Goal: Task Accomplishment & Management: Manage account settings

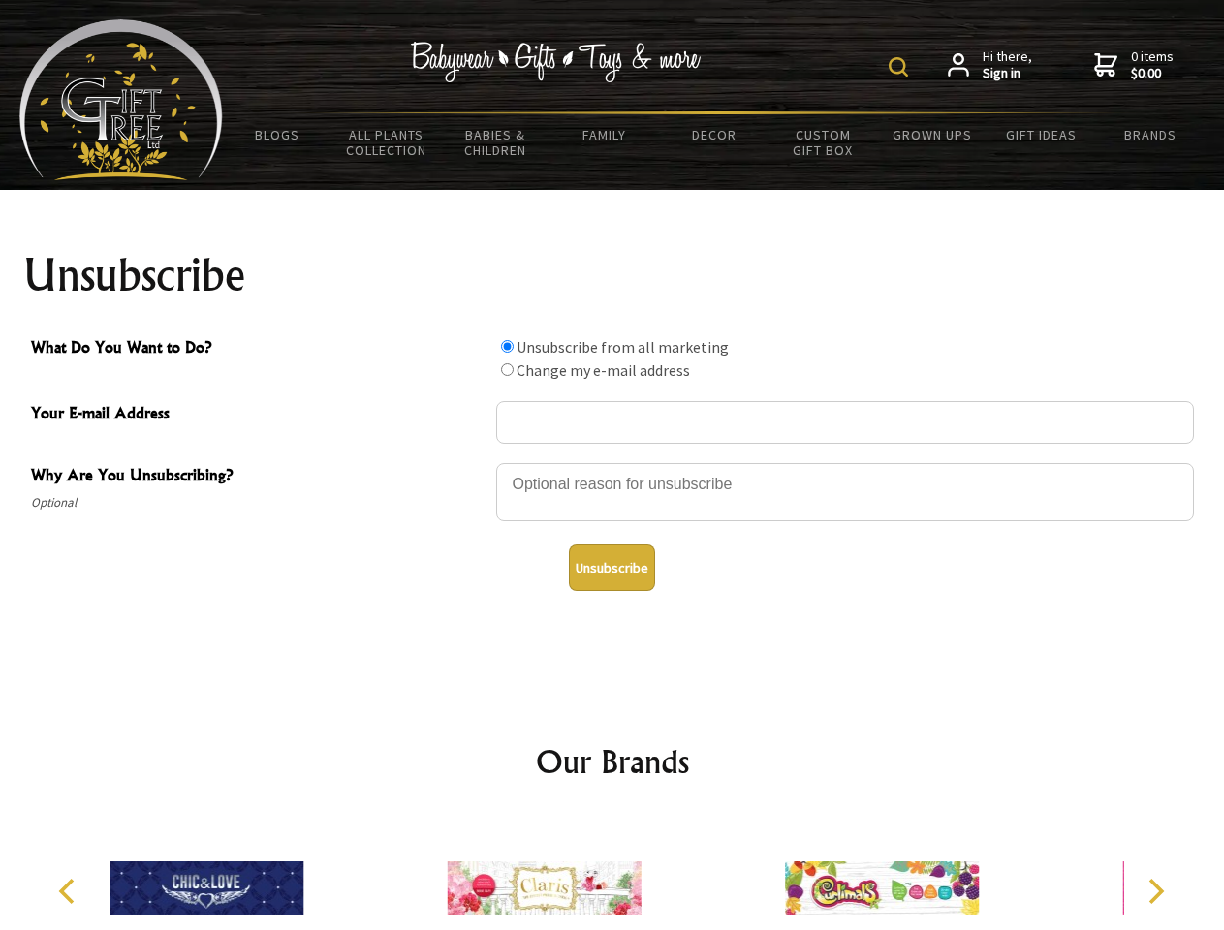
click at [901, 67] on img at bounding box center [898, 66] width 19 height 19
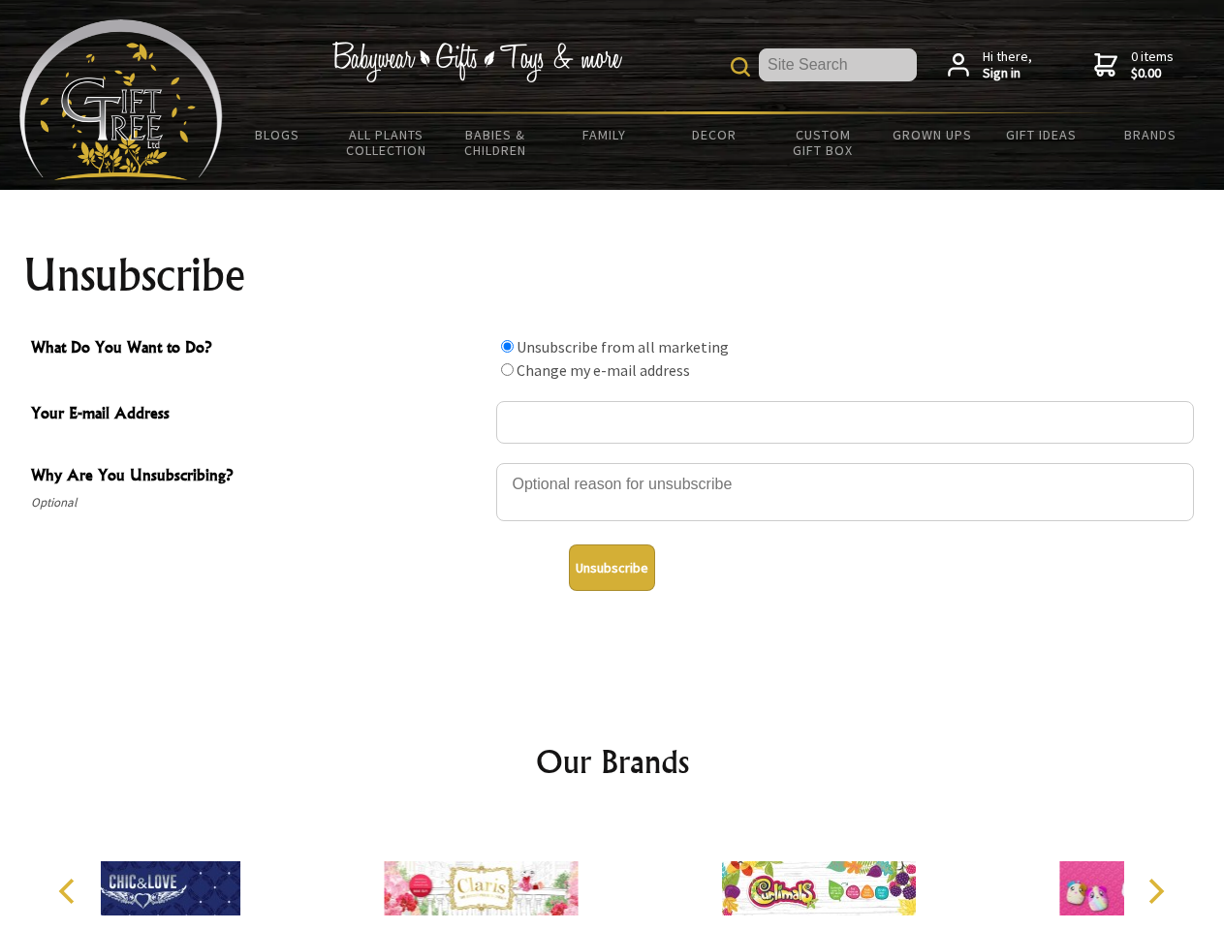
click at [613, 462] on div at bounding box center [845, 495] width 698 height 68
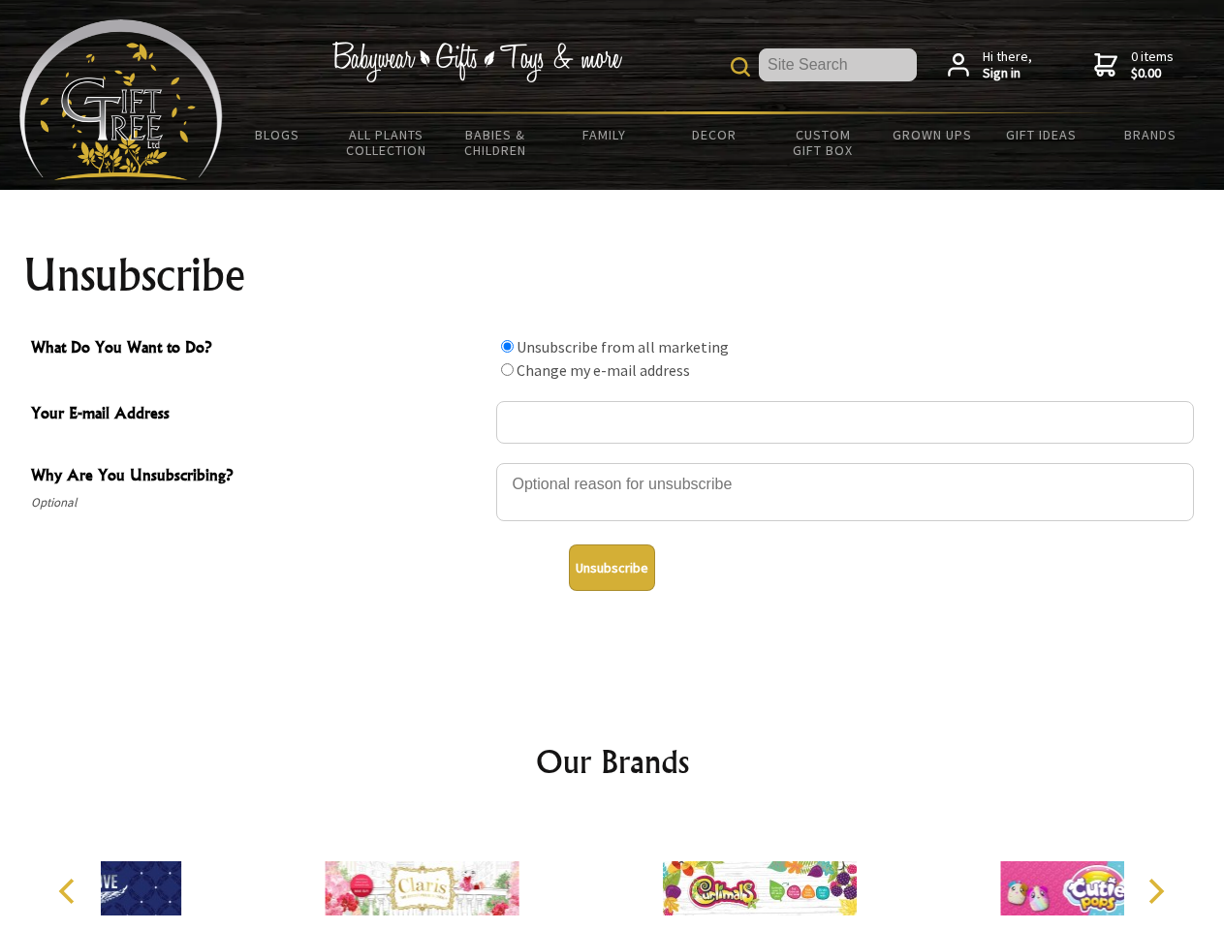
click at [507, 346] on input "What Do You Want to Do?" at bounding box center [507, 346] width 13 height 13
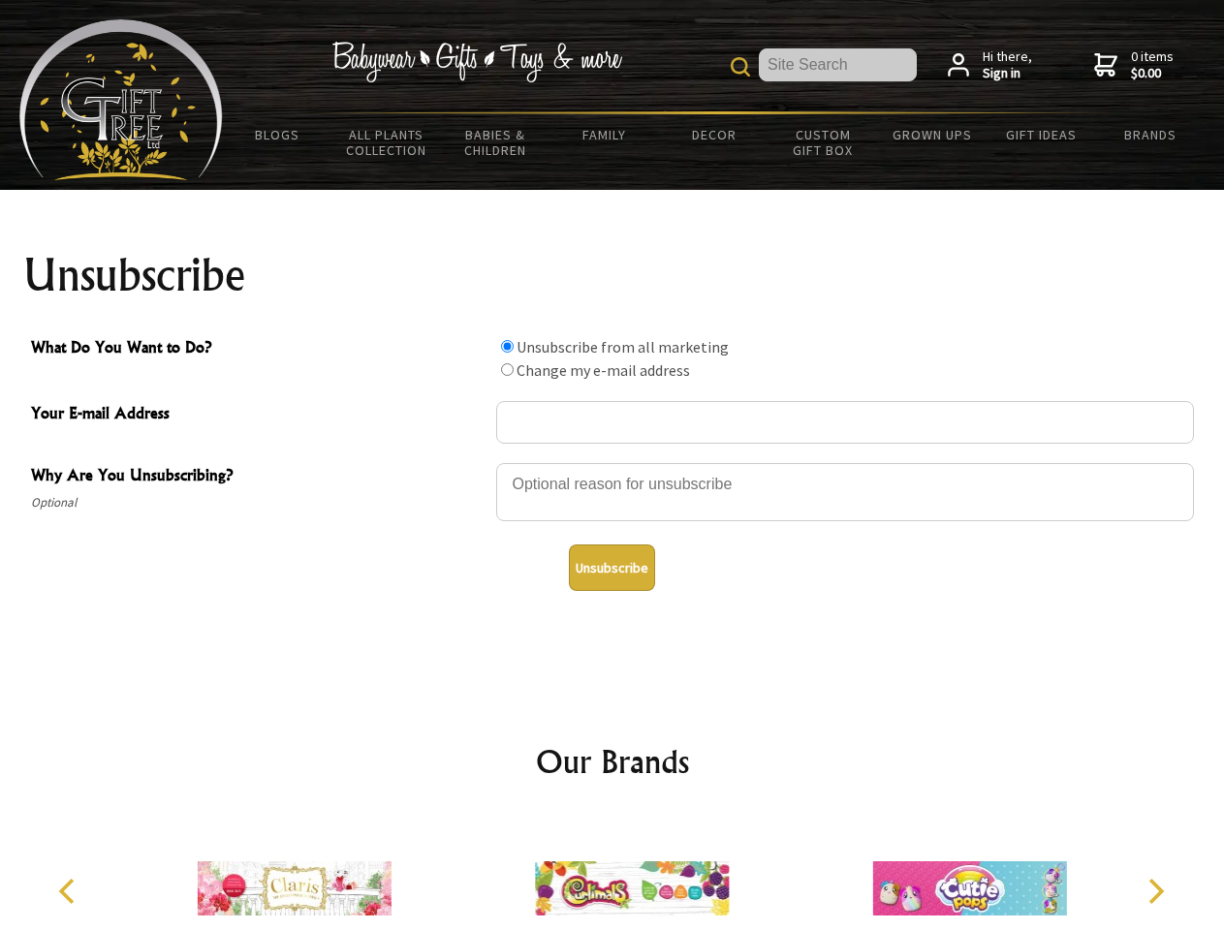
click at [507, 369] on input "What Do You Want to Do?" at bounding box center [507, 369] width 13 height 13
radio input "true"
click at [612, 568] on button "Unsubscribe" at bounding box center [612, 568] width 86 height 47
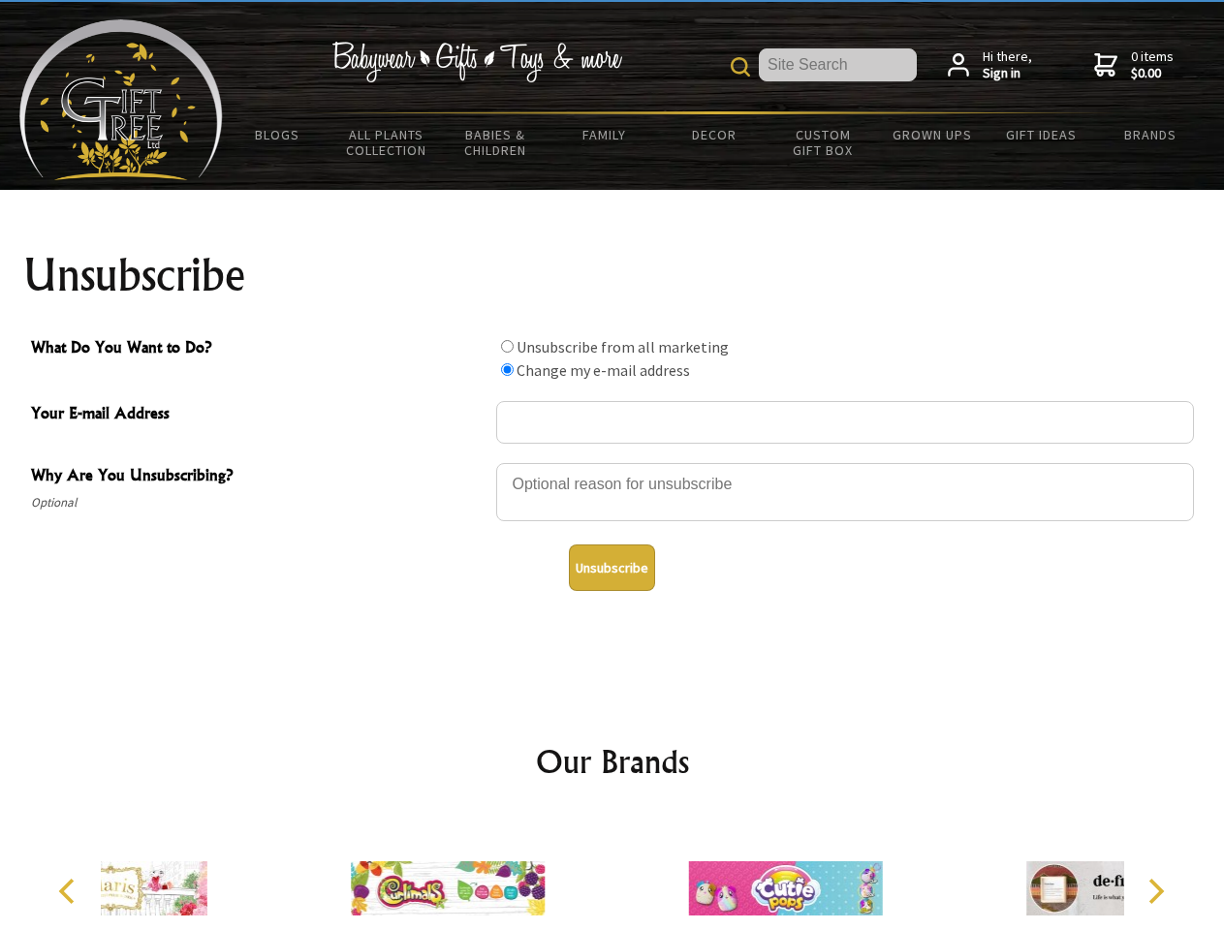
click at [613, 873] on div at bounding box center [613, 891] width 1024 height 151
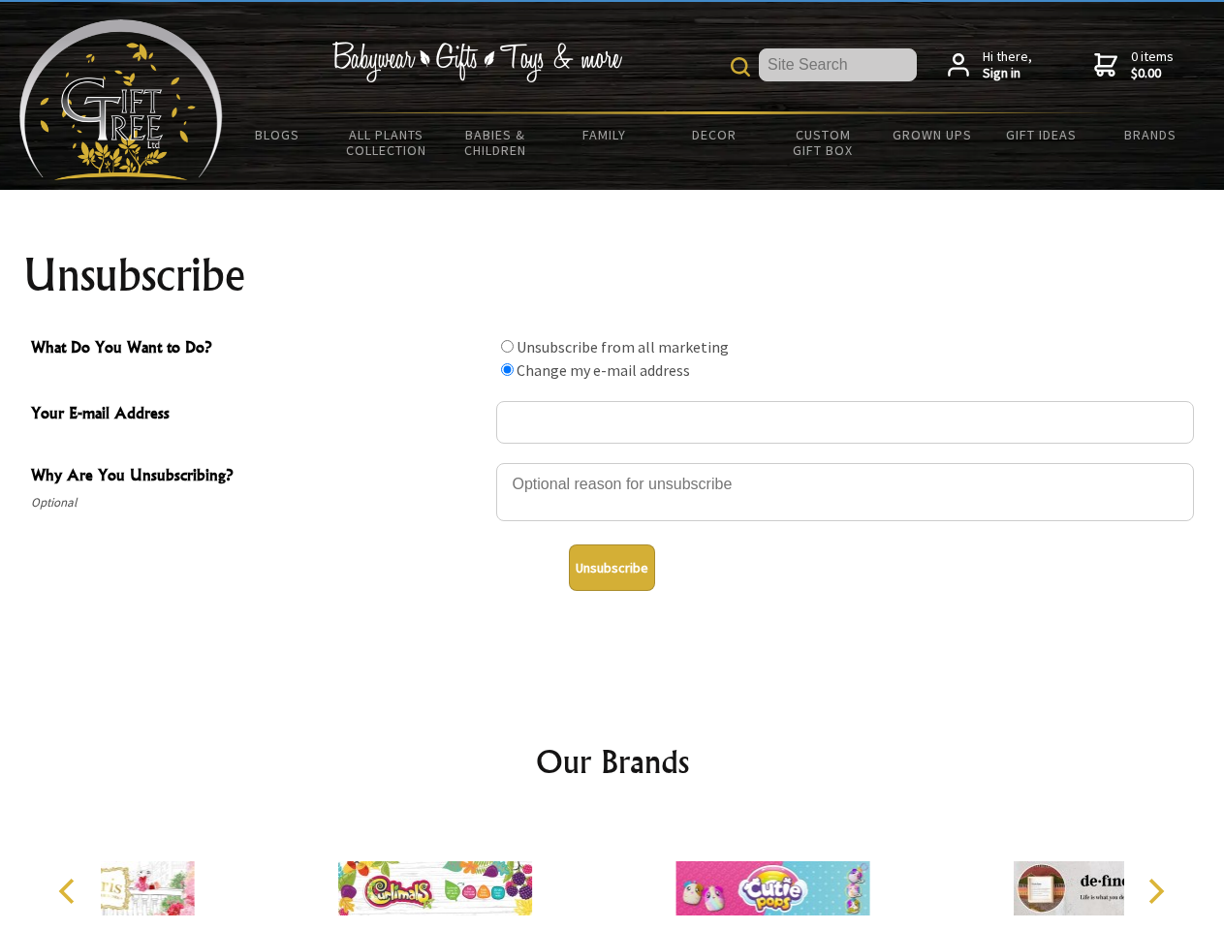
click at [70, 892] on icon "Previous" at bounding box center [68, 891] width 25 height 25
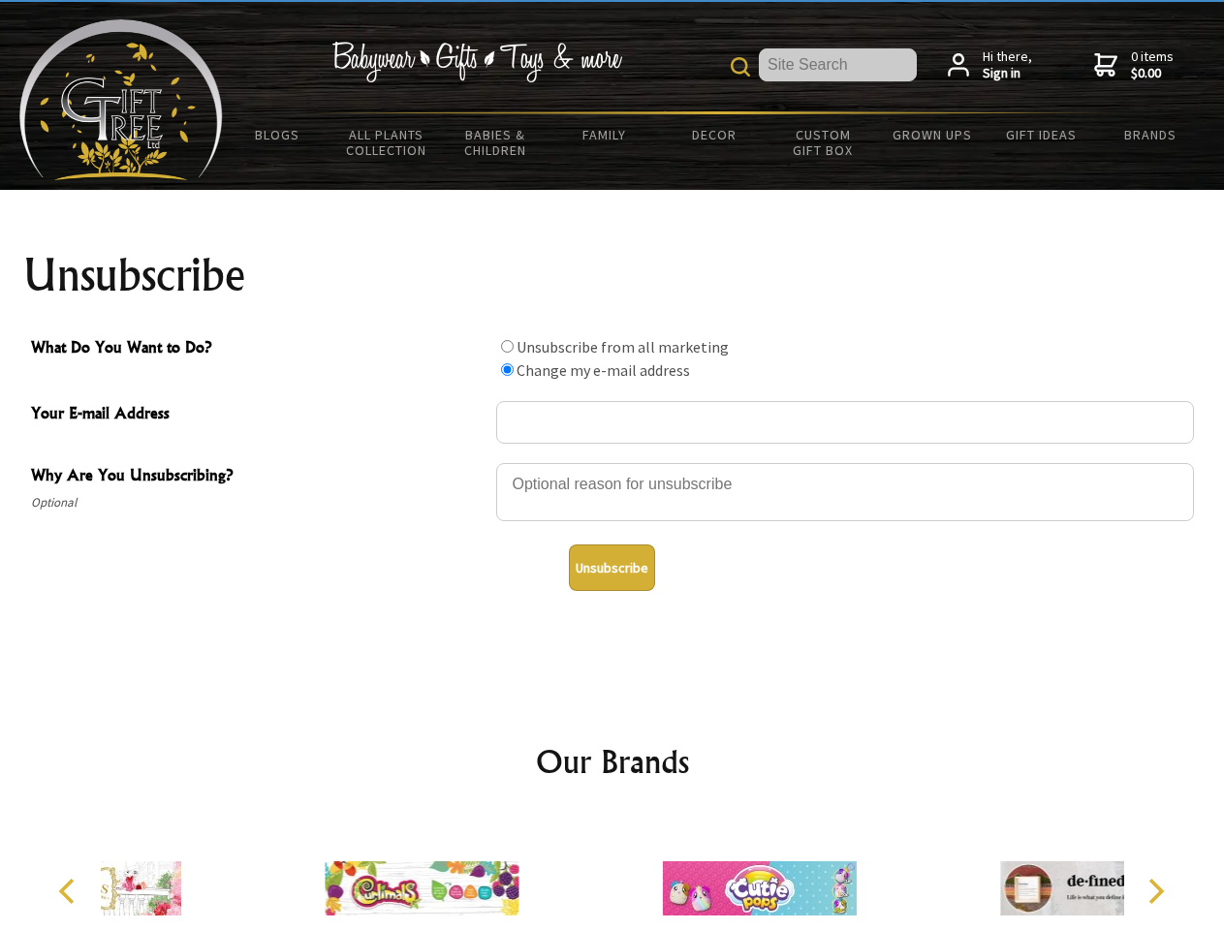
click at [1155, 892] on icon "Next" at bounding box center [1154, 891] width 25 height 25
